Goal: Information Seeking & Learning: Learn about a topic

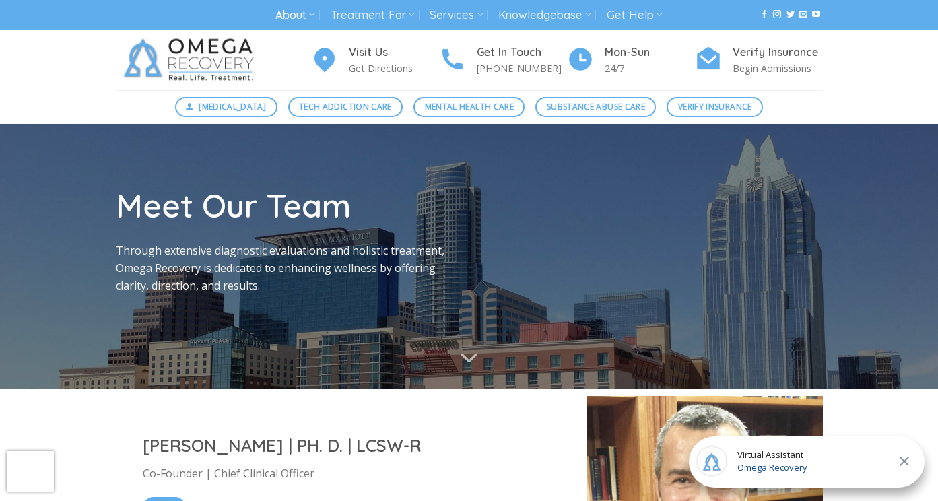
click at [209, 69] on img at bounding box center [191, 60] width 151 height 61
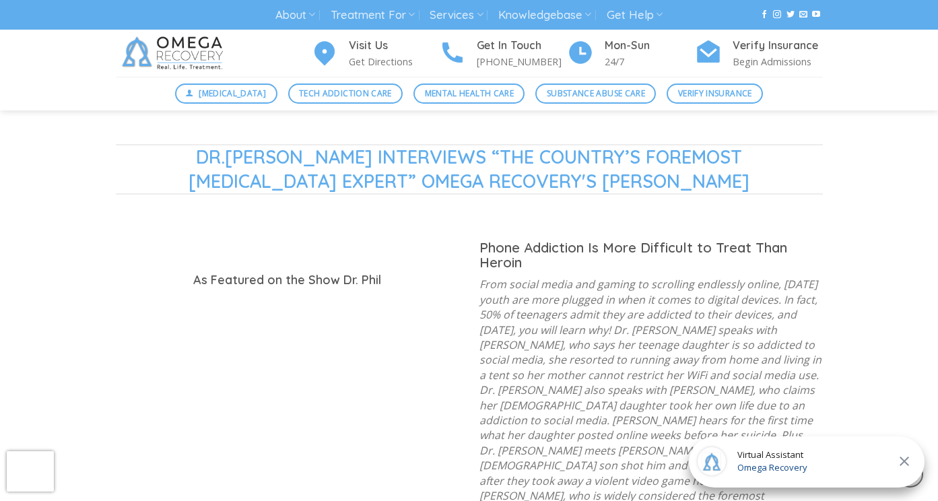
scroll to position [1286, 0]
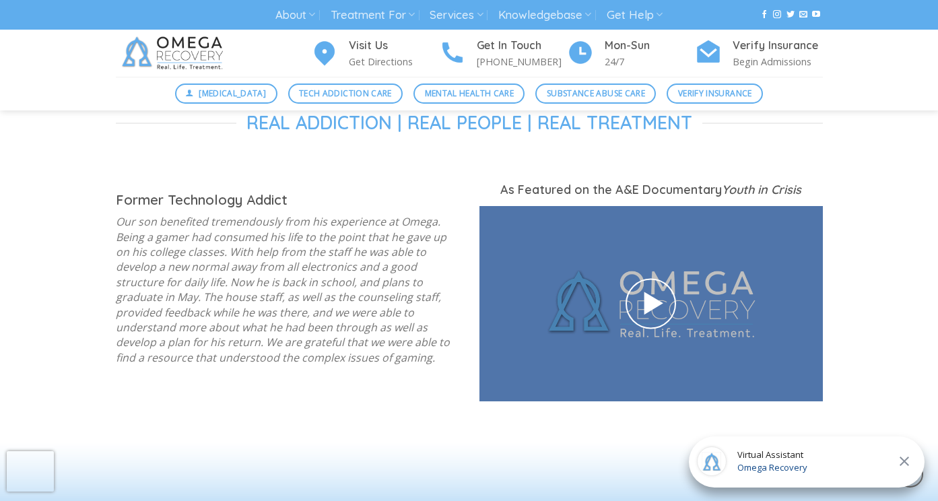
scroll to position [1749, 0]
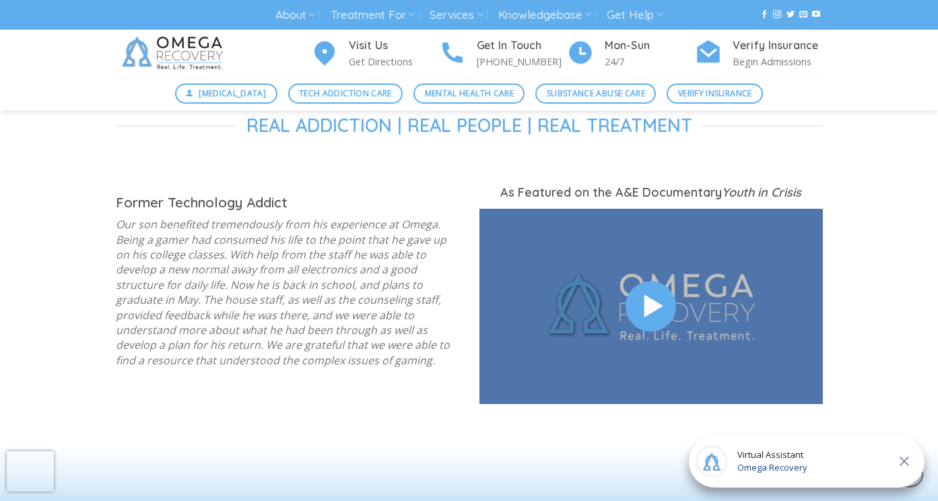
click at [654, 287] on icon at bounding box center [650, 305] width 31 height 36
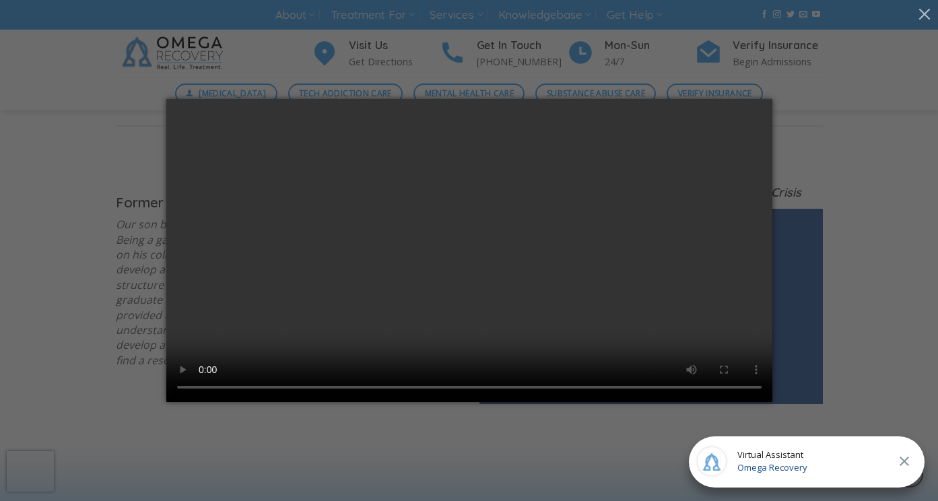
click at [907, 461] on icon "Close" at bounding box center [904, 461] width 16 height 16
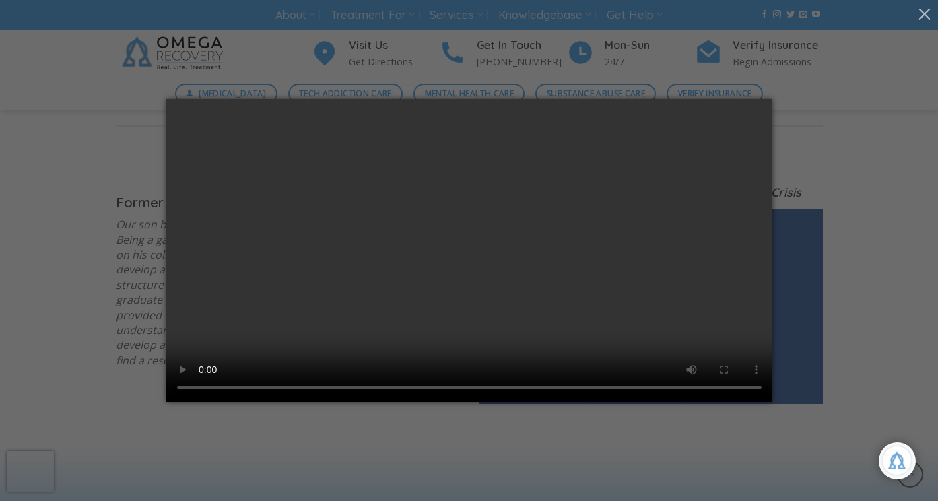
scroll to position [226, 0]
click at [889, 99] on div at bounding box center [468, 250] width 897 height 303
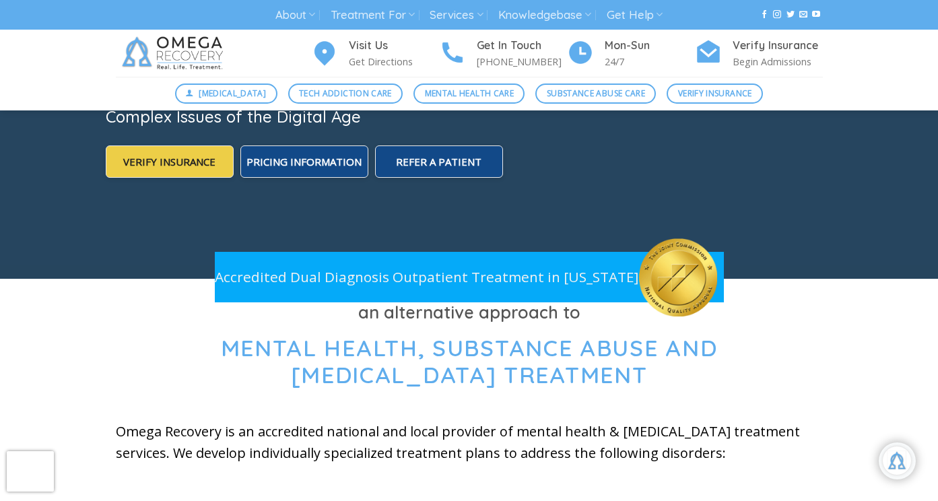
scroll to position [0, 0]
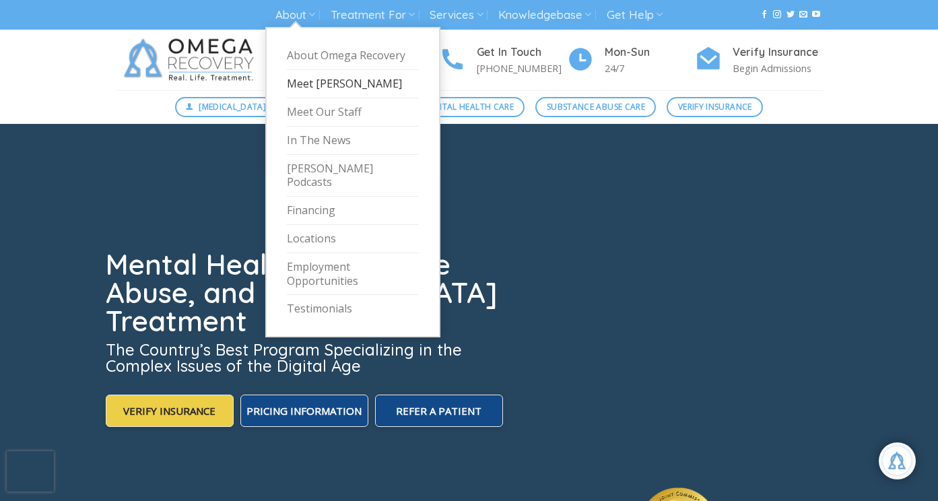
click at [305, 83] on link "Meet [PERSON_NAME]" at bounding box center [353, 84] width 132 height 28
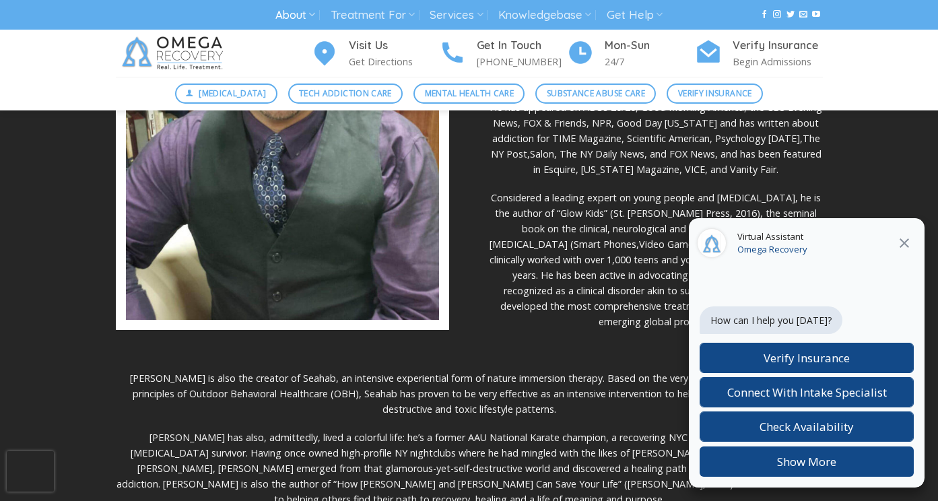
scroll to position [261, 0]
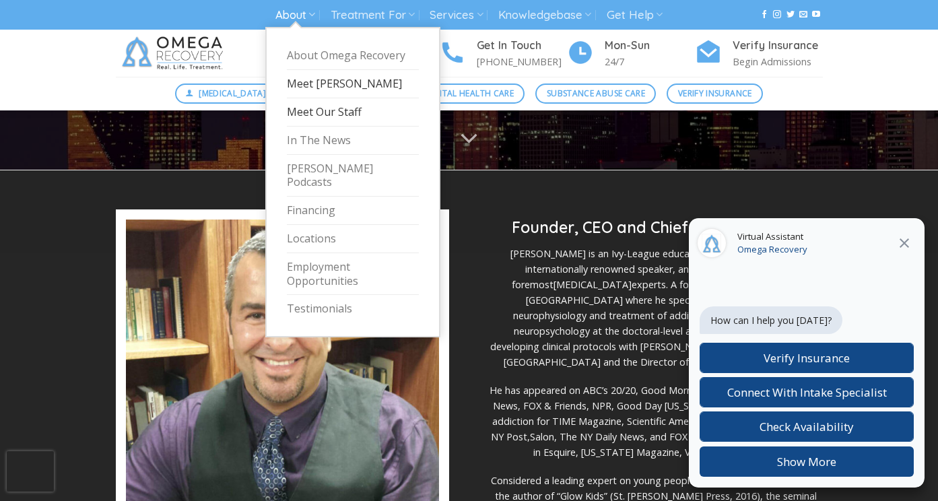
click at [320, 108] on link "Meet Our Staff" at bounding box center [353, 112] width 132 height 28
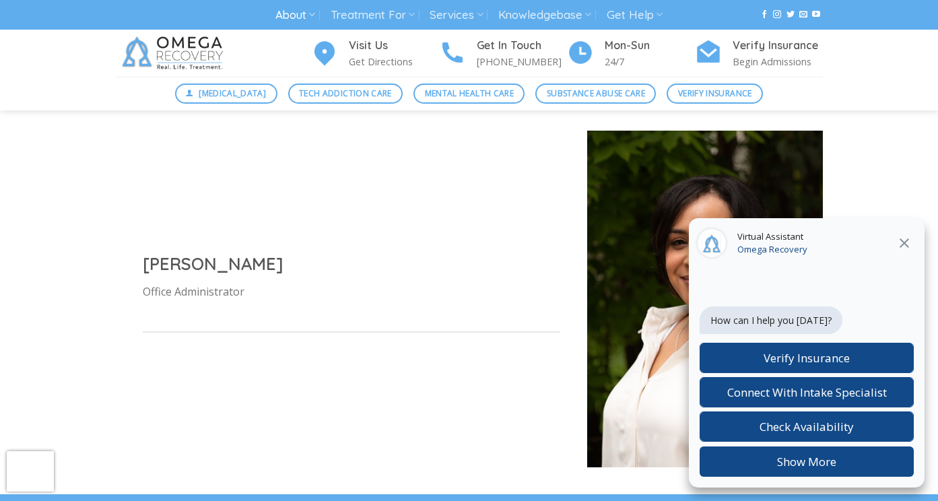
scroll to position [1145, 0]
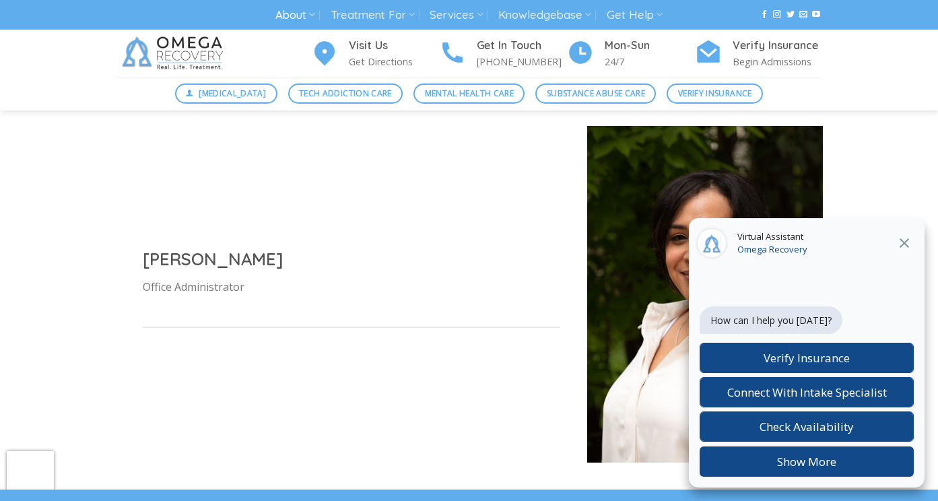
click at [900, 244] on icon "Close" at bounding box center [904, 243] width 16 height 16
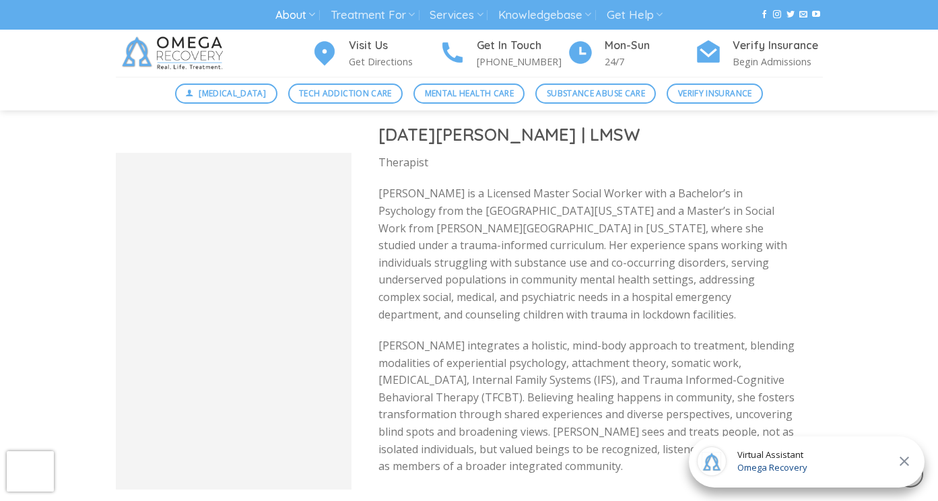
scroll to position [2416, 0]
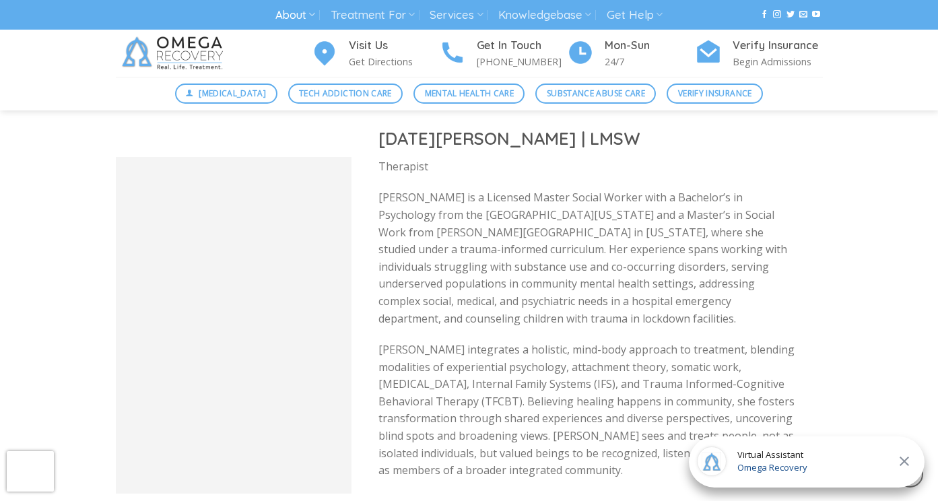
click at [254, 299] on div at bounding box center [234, 325] width 236 height 337
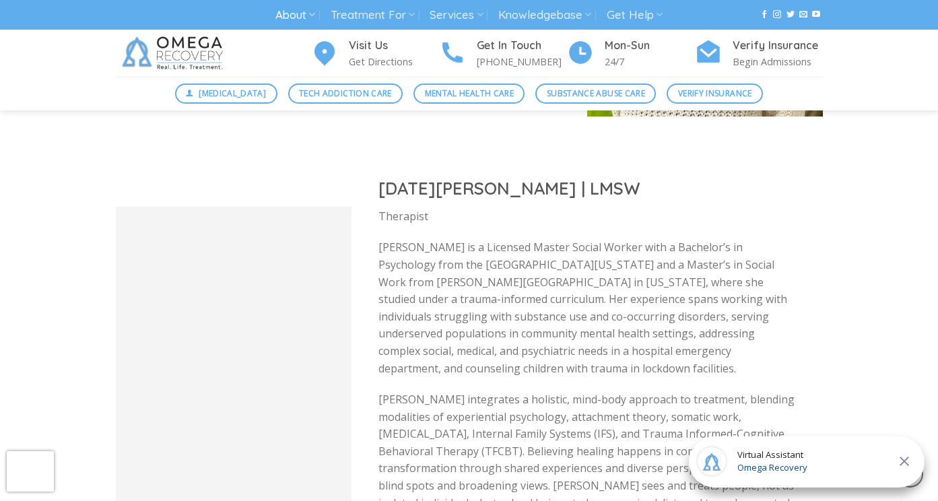
scroll to position [2433, 0]
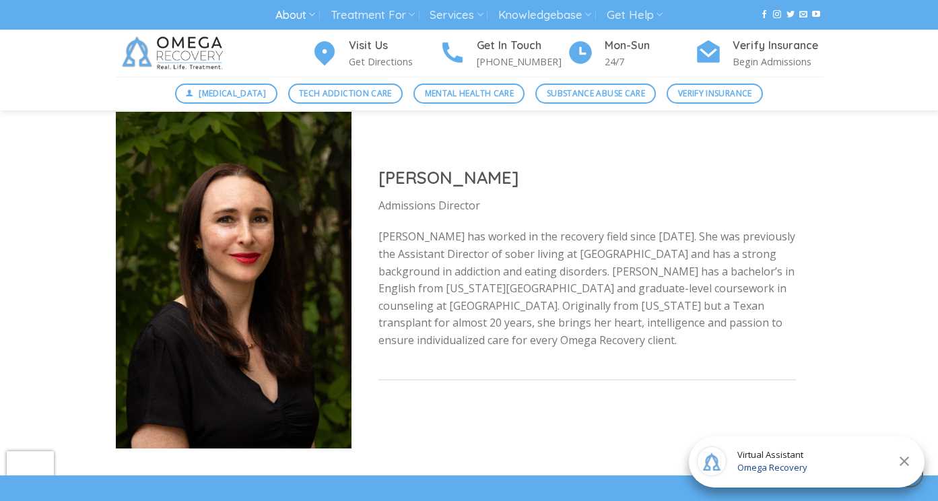
scroll to position [5030, 0]
